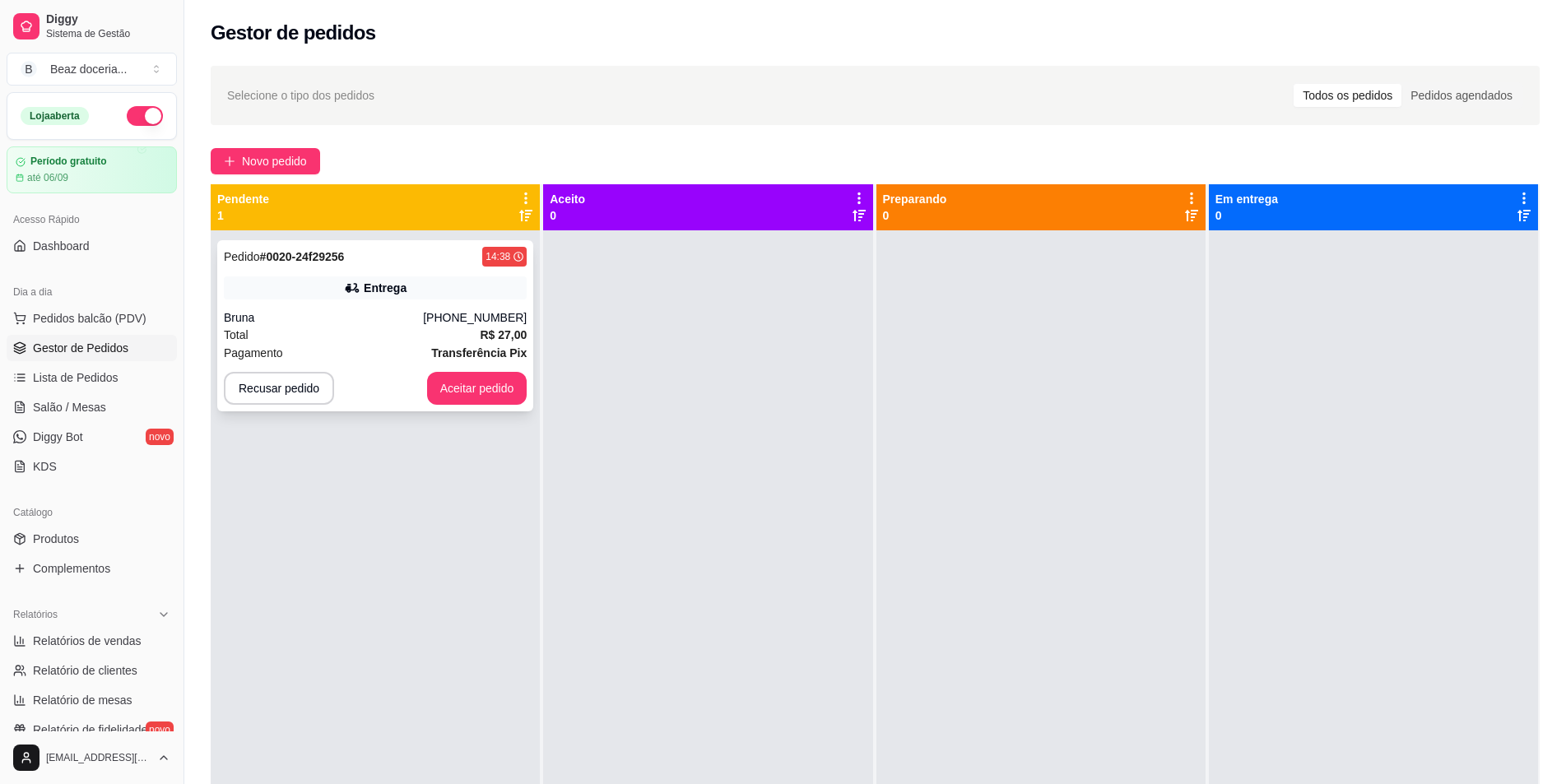
click at [408, 323] on div "Bruna" at bounding box center [323, 318] width 199 height 17
click at [486, 383] on button "Aceitar pedido" at bounding box center [477, 388] width 101 height 33
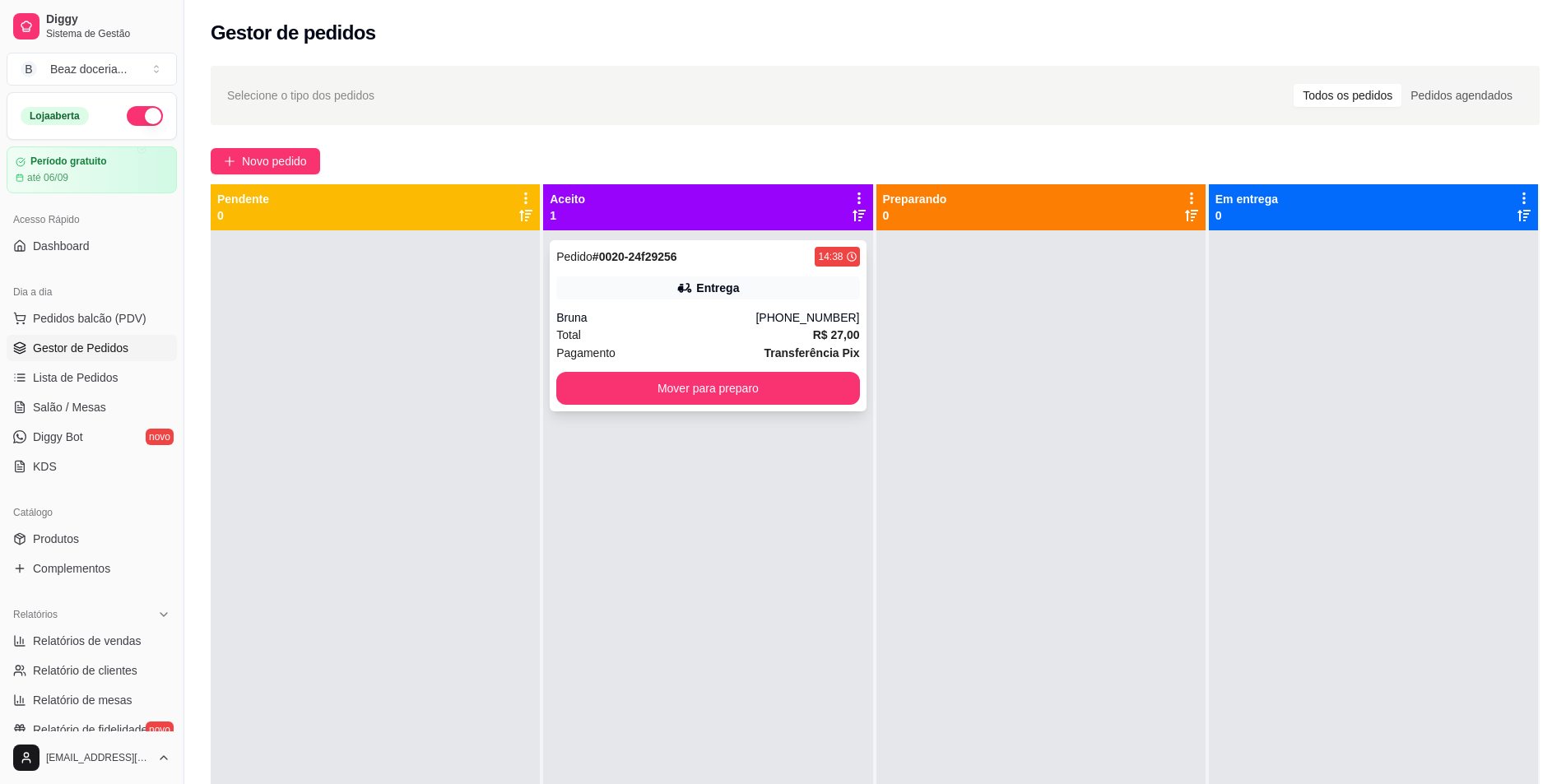
click at [692, 340] on div "Total R$ 27,00" at bounding box center [708, 335] width 303 height 18
click at [237, 150] on button "Novo pedido" at bounding box center [265, 161] width 110 height 27
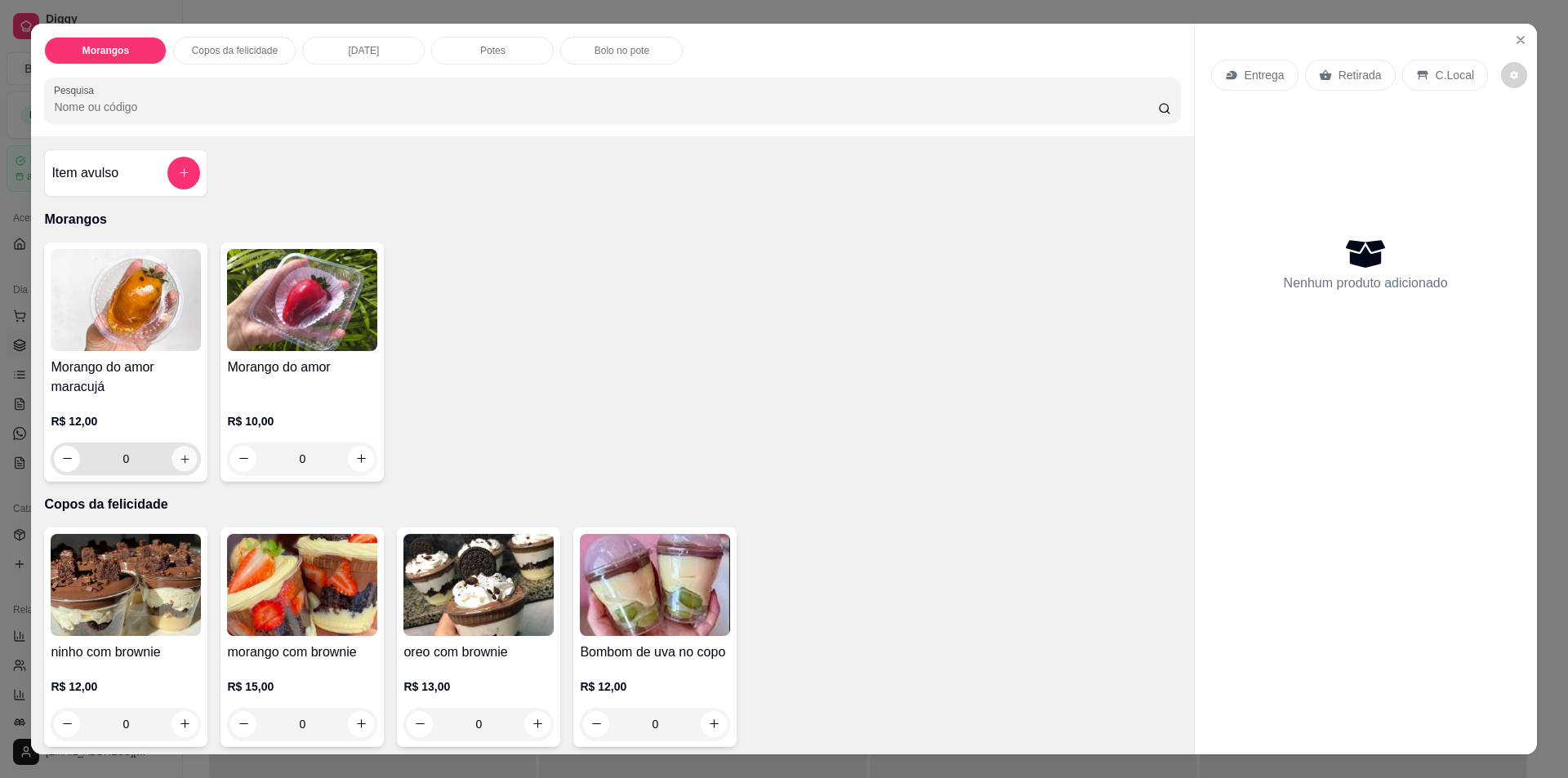
click at [182, 461] on icon "increase-product-quantity" at bounding box center [185, 458] width 12 height 12
type input "1"
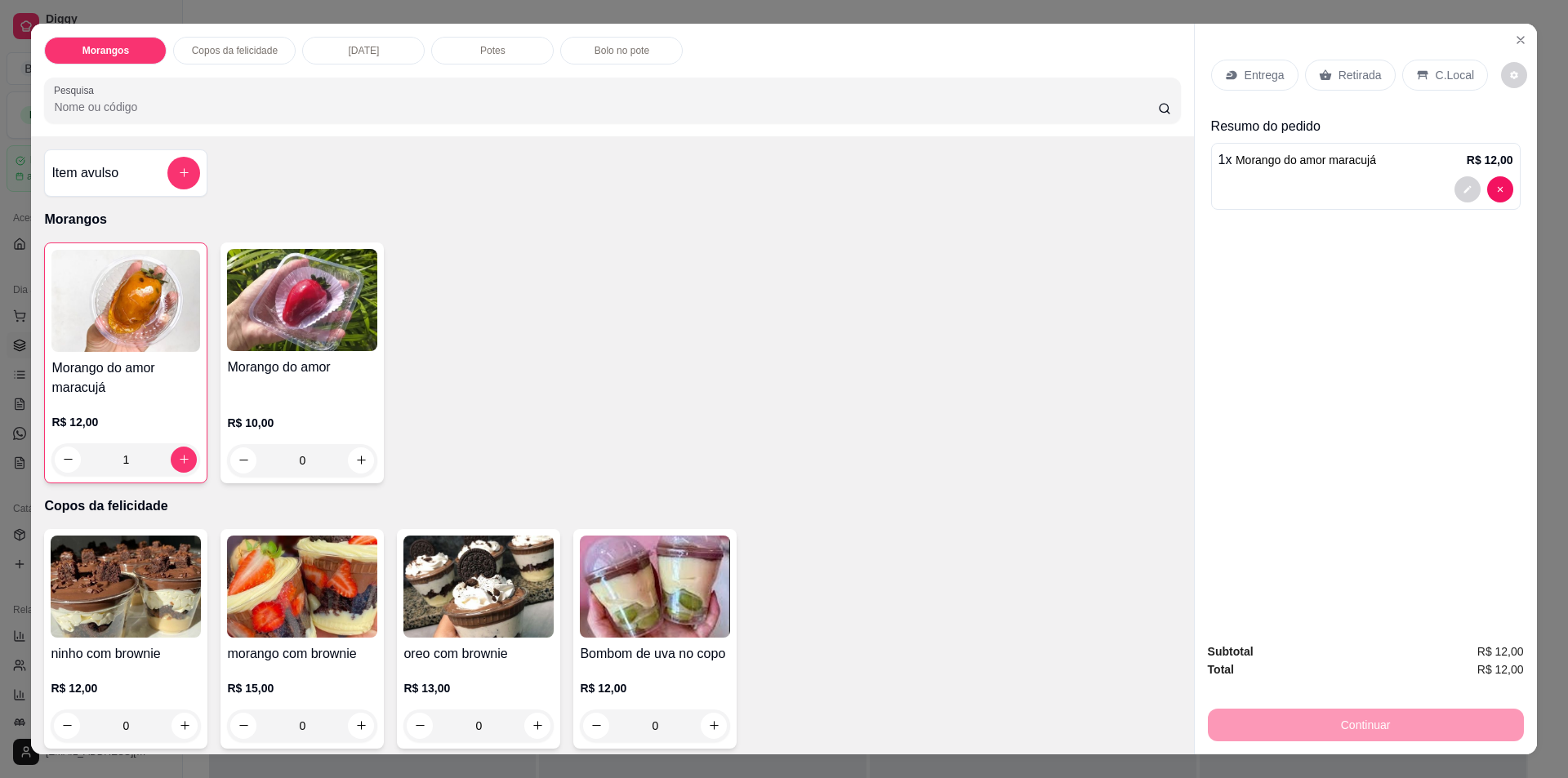
click at [1332, 57] on div "Entrega Retirada C.Local" at bounding box center [1365, 74] width 309 height 57
click at [1339, 78] on p "Retirada" at bounding box center [1360, 75] width 43 height 17
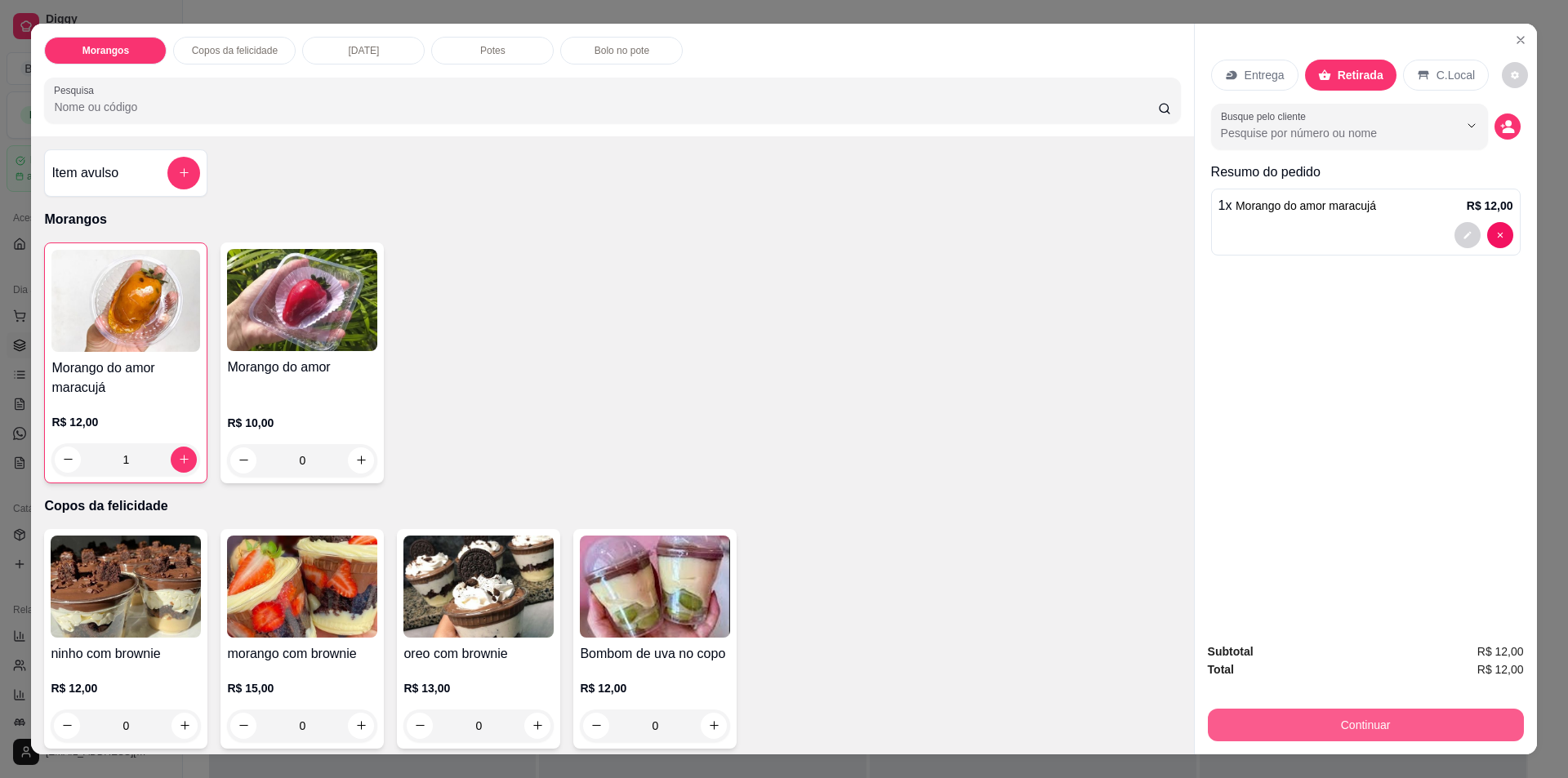
click at [1417, 725] on button "Continuar" at bounding box center [1365, 725] width 316 height 33
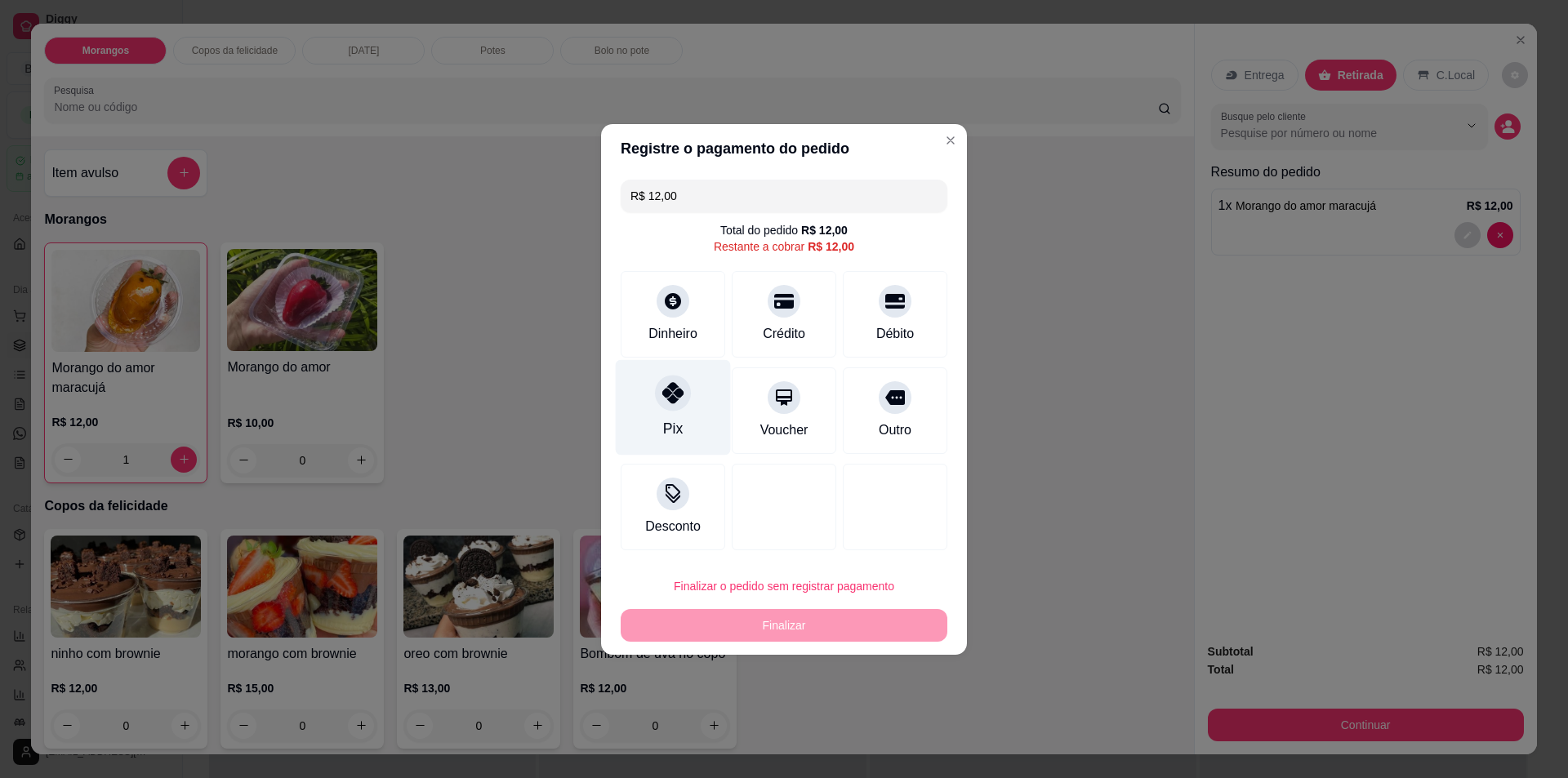
click at [685, 406] on div "Pix" at bounding box center [673, 407] width 115 height 96
type input "R$ 0,00"
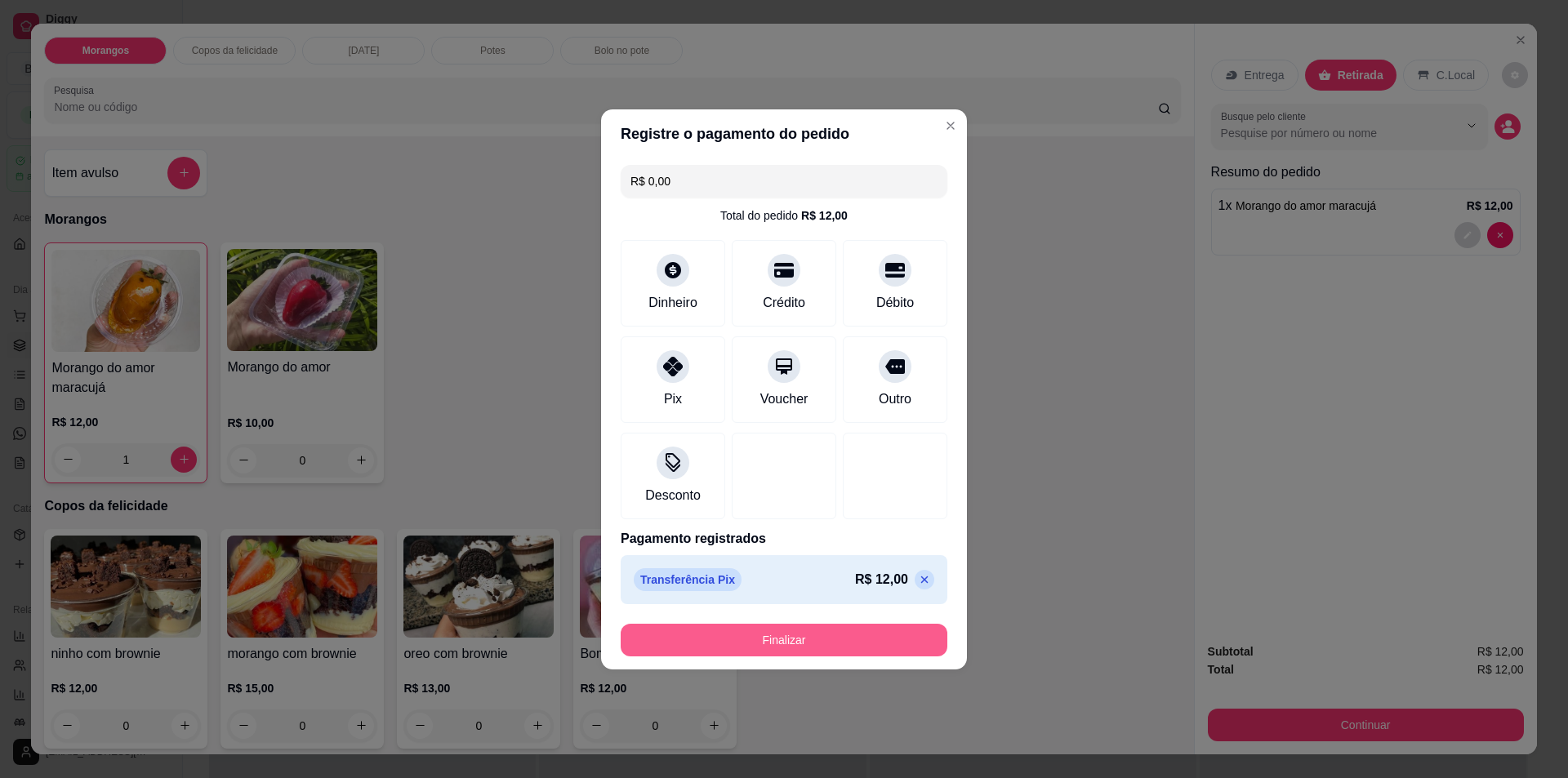
click at [795, 633] on button "Finalizar" at bounding box center [784, 640] width 327 height 33
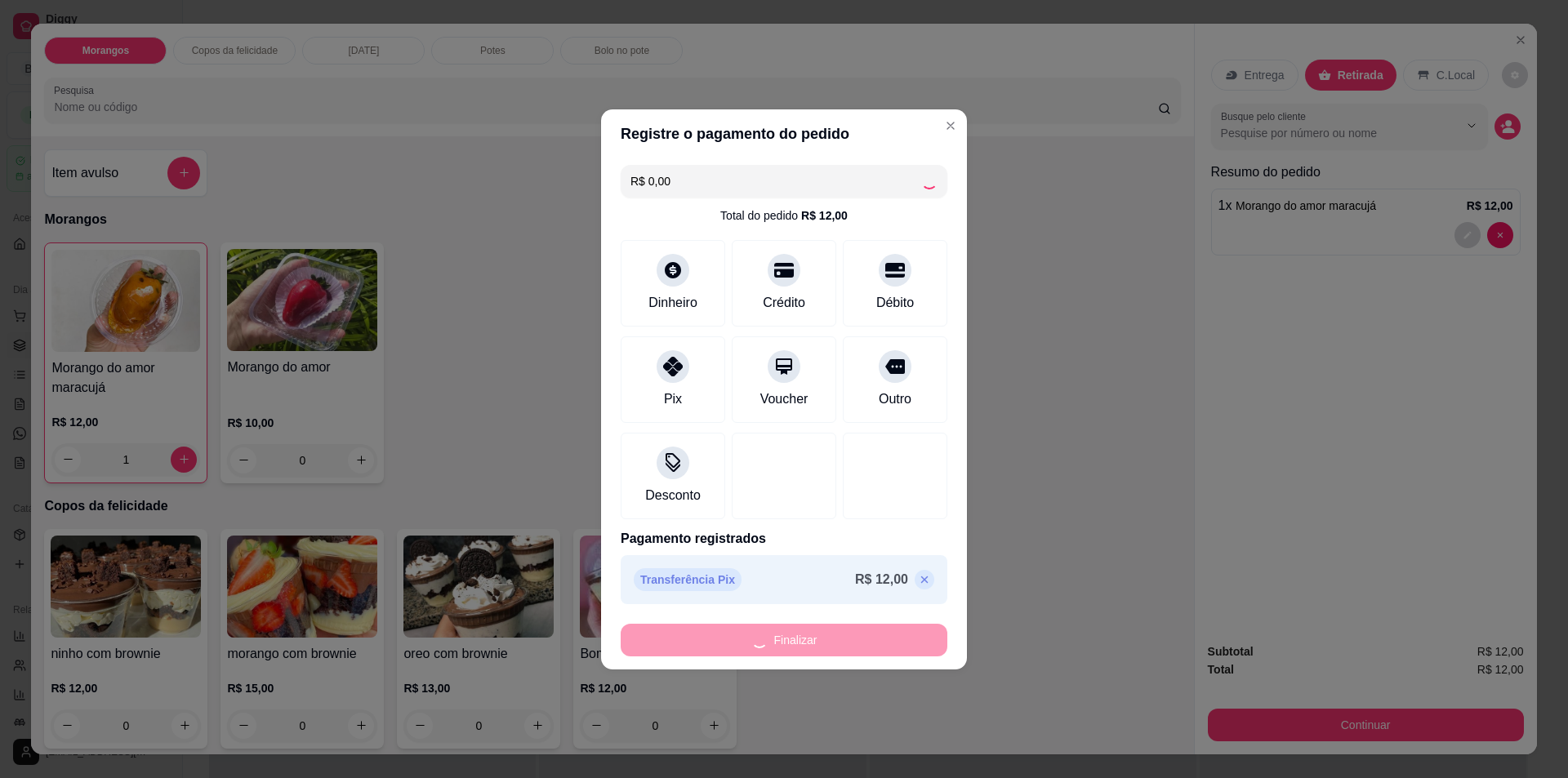
type input "0"
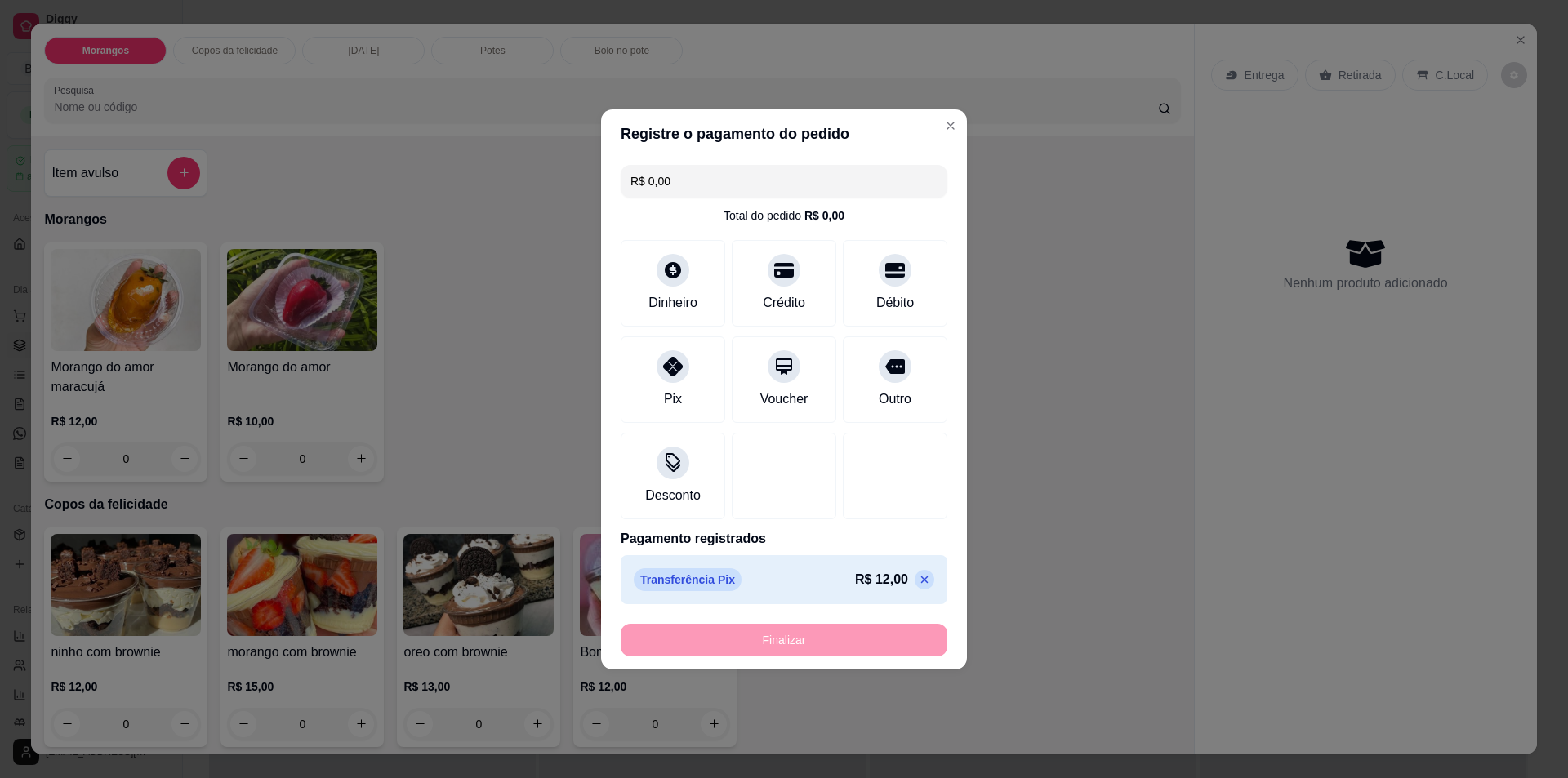
type input "-R$ 12,00"
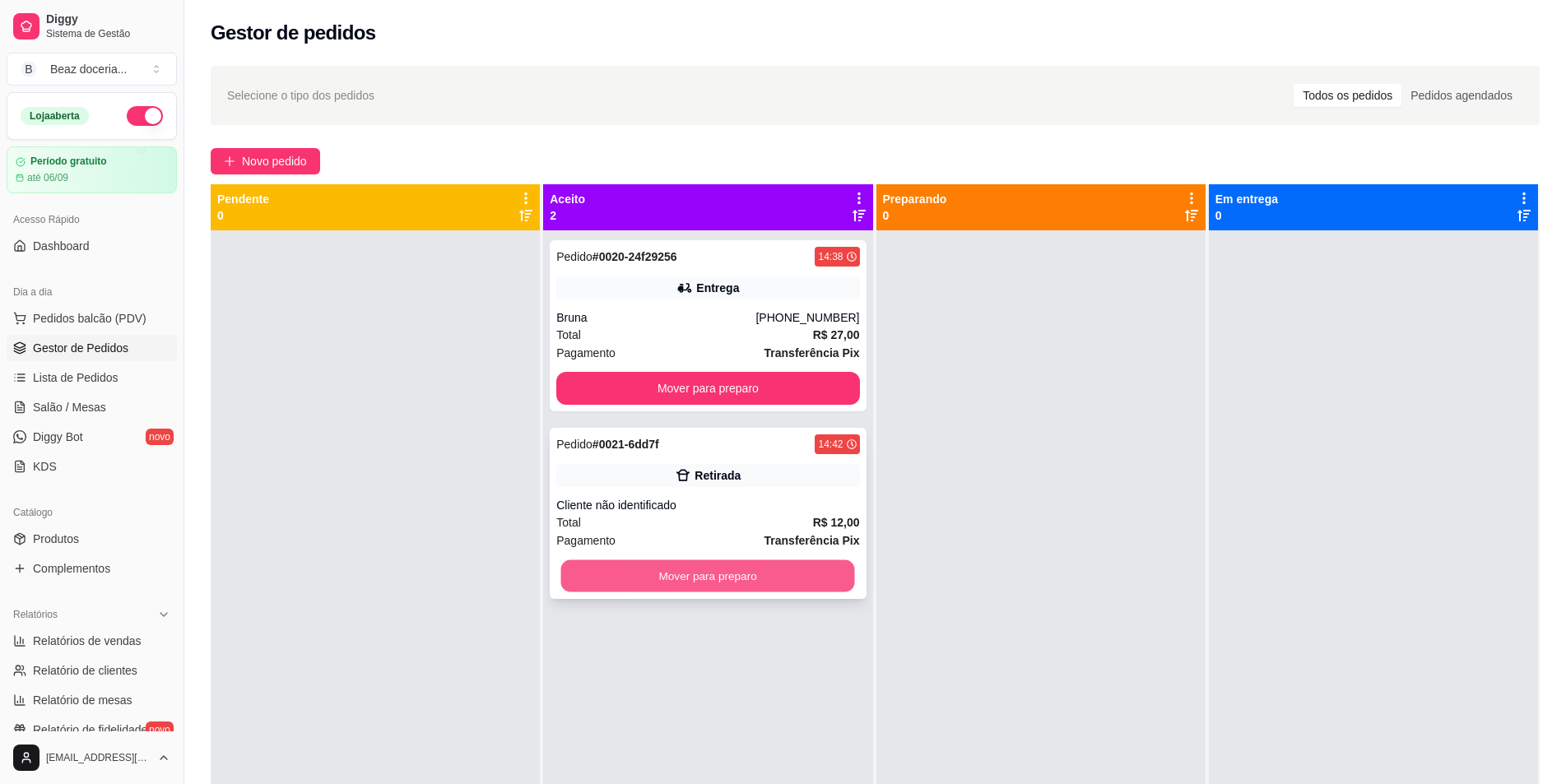
click at [771, 578] on button "Mover para preparo" at bounding box center [708, 576] width 294 height 32
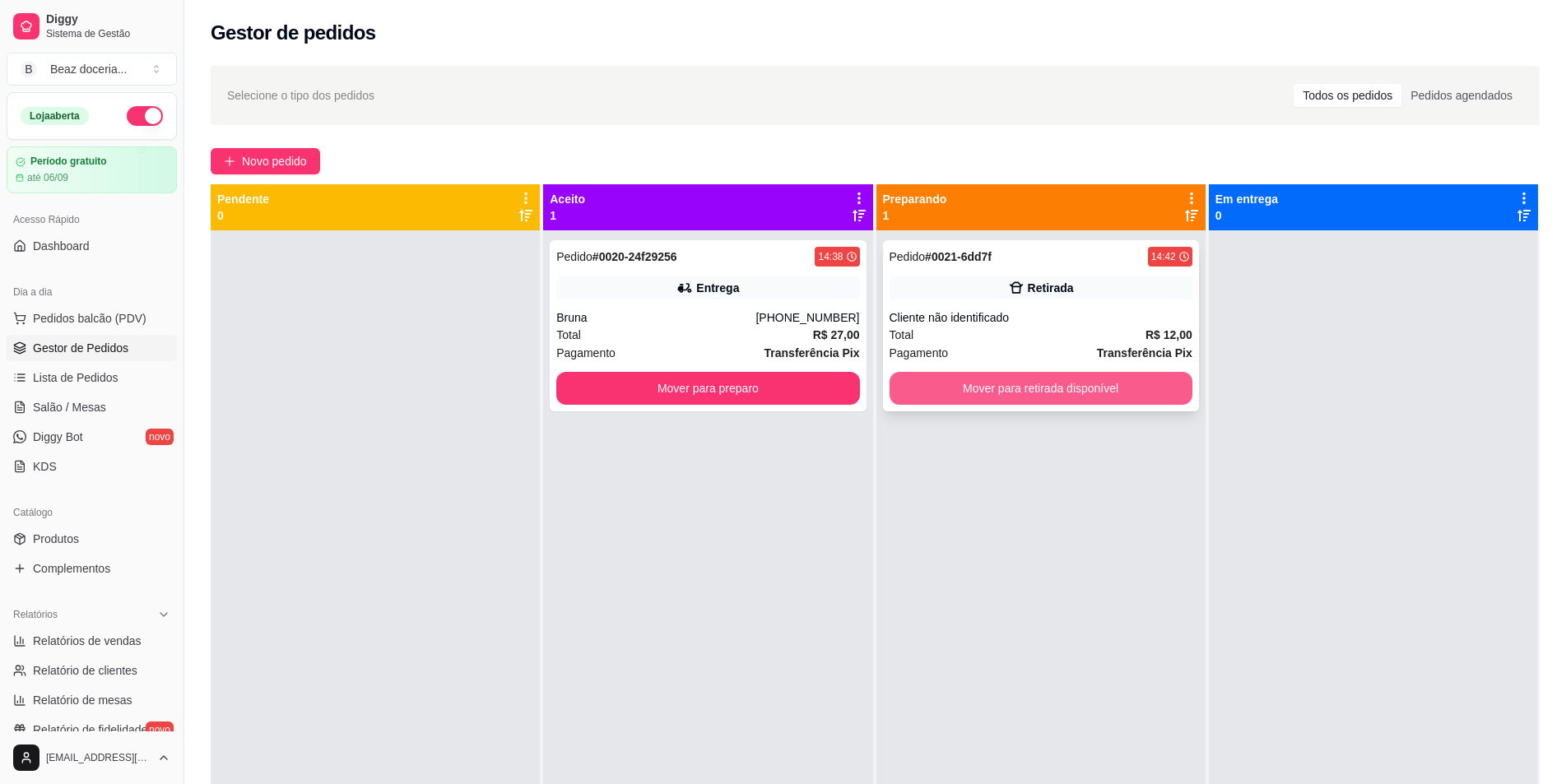
click at [1056, 395] on button "Mover para retirada disponível" at bounding box center [1040, 388] width 303 height 33
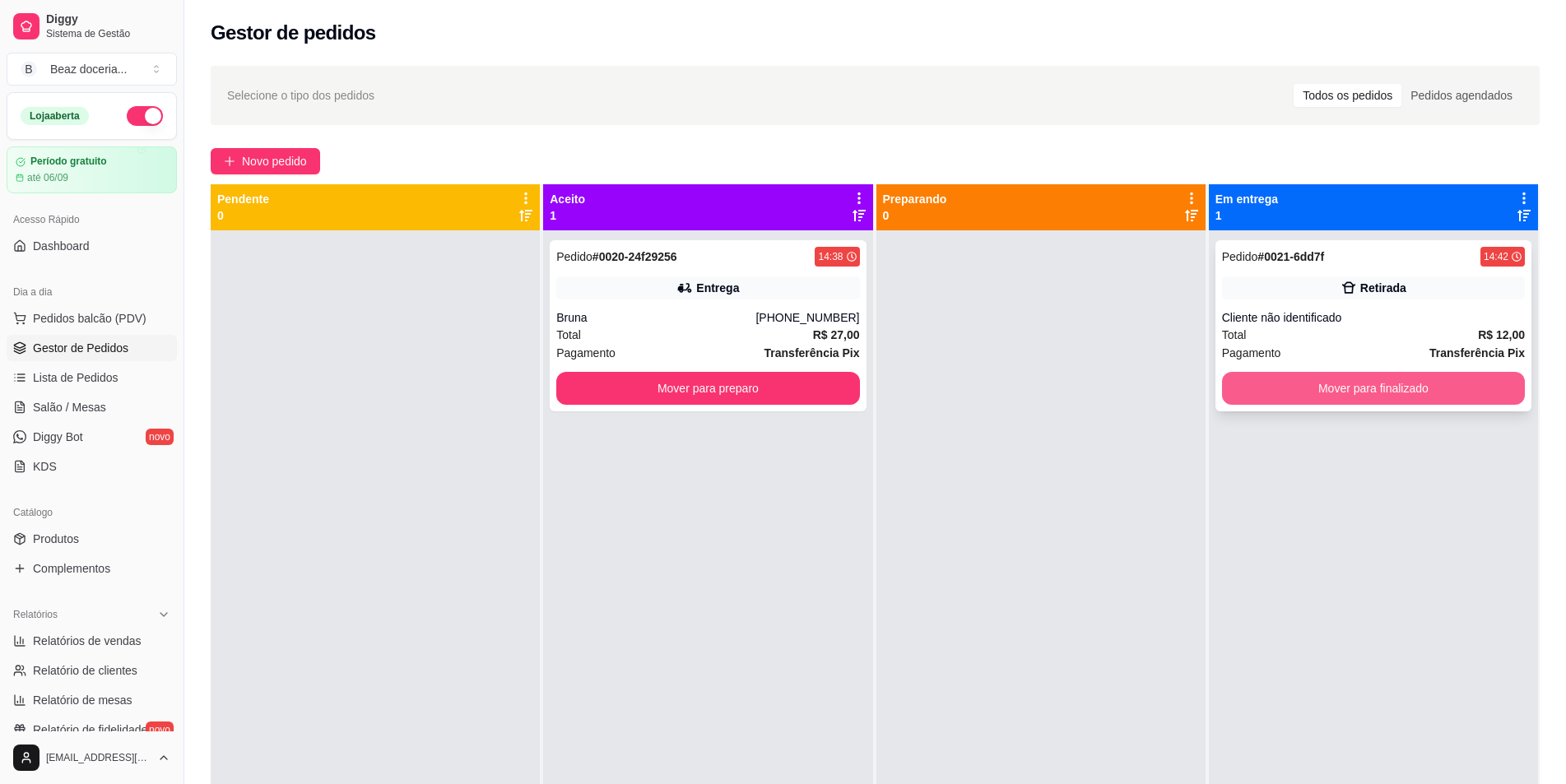
click at [1253, 400] on button "Mover para finalizado" at bounding box center [1373, 388] width 303 height 33
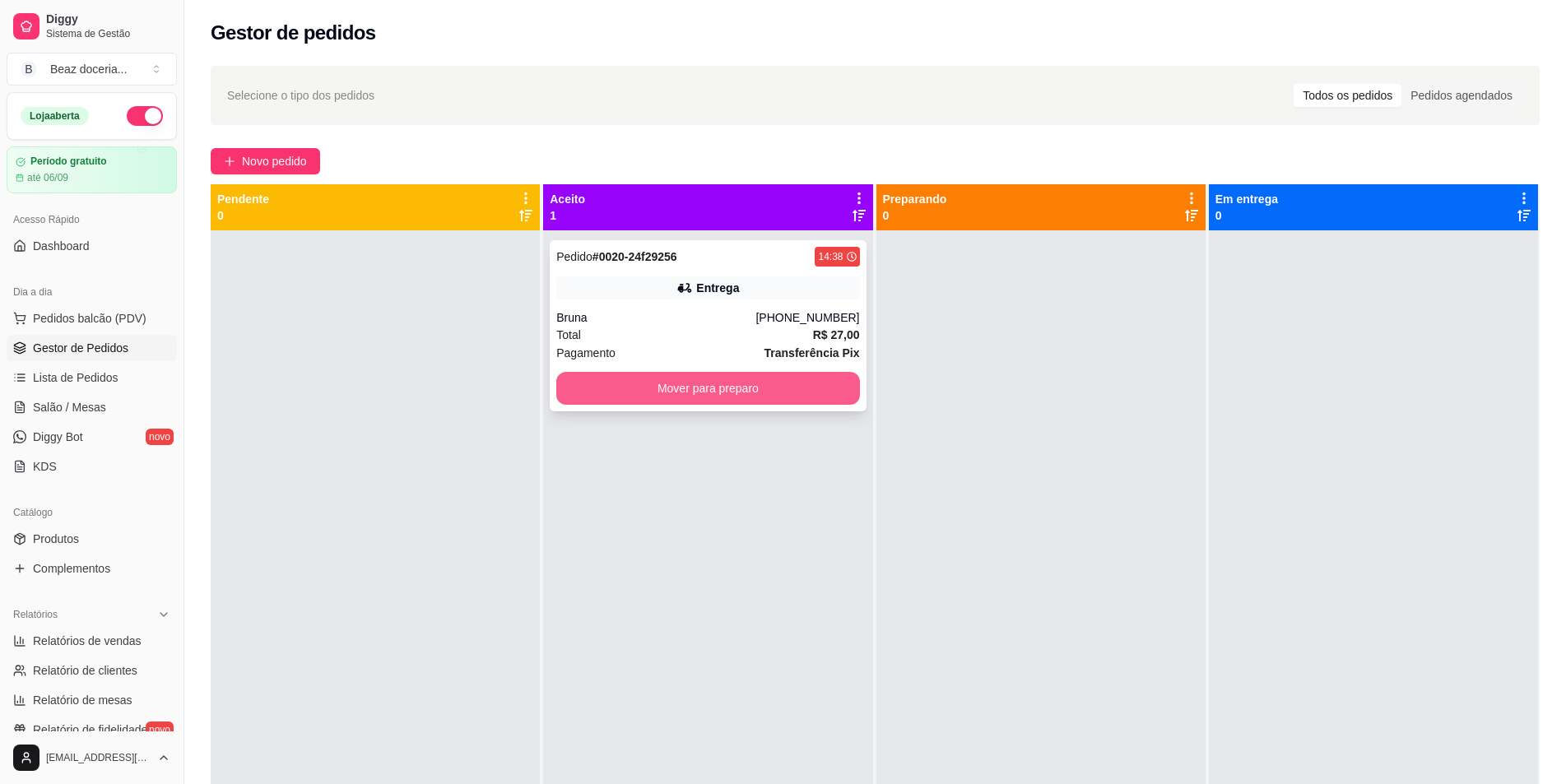
click at [758, 392] on button "Mover para preparo" at bounding box center [708, 388] width 303 height 33
